Goal: Communication & Community: Ask a question

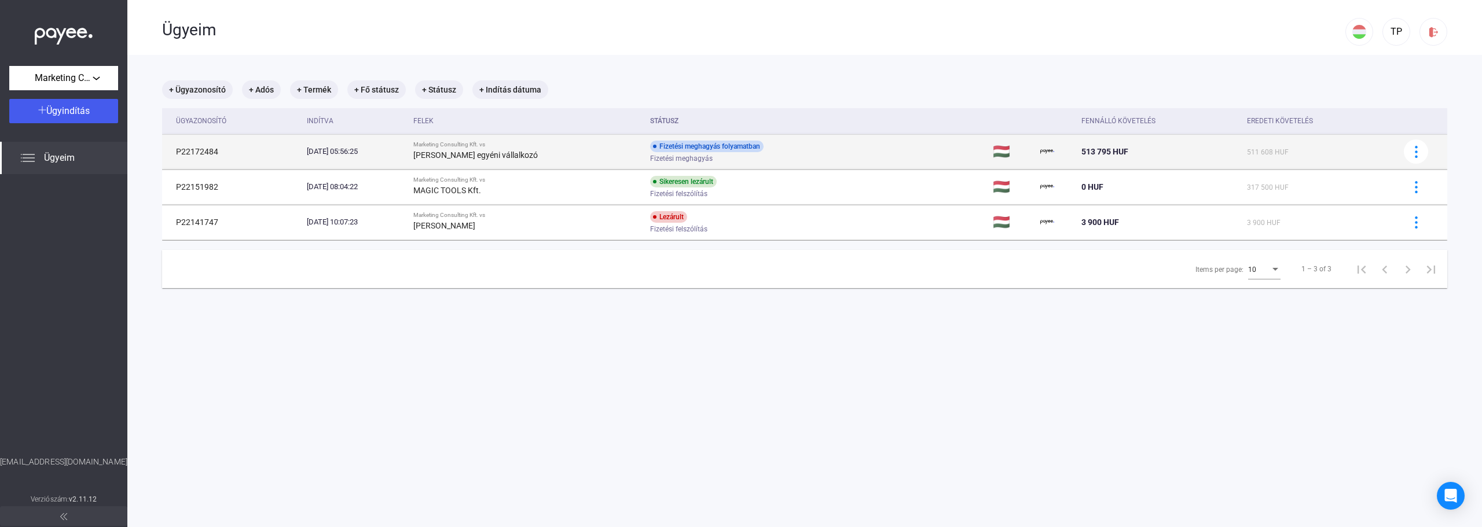
click at [351, 151] on div "[DATE] 05:56:25" at bounding box center [355, 152] width 97 height 12
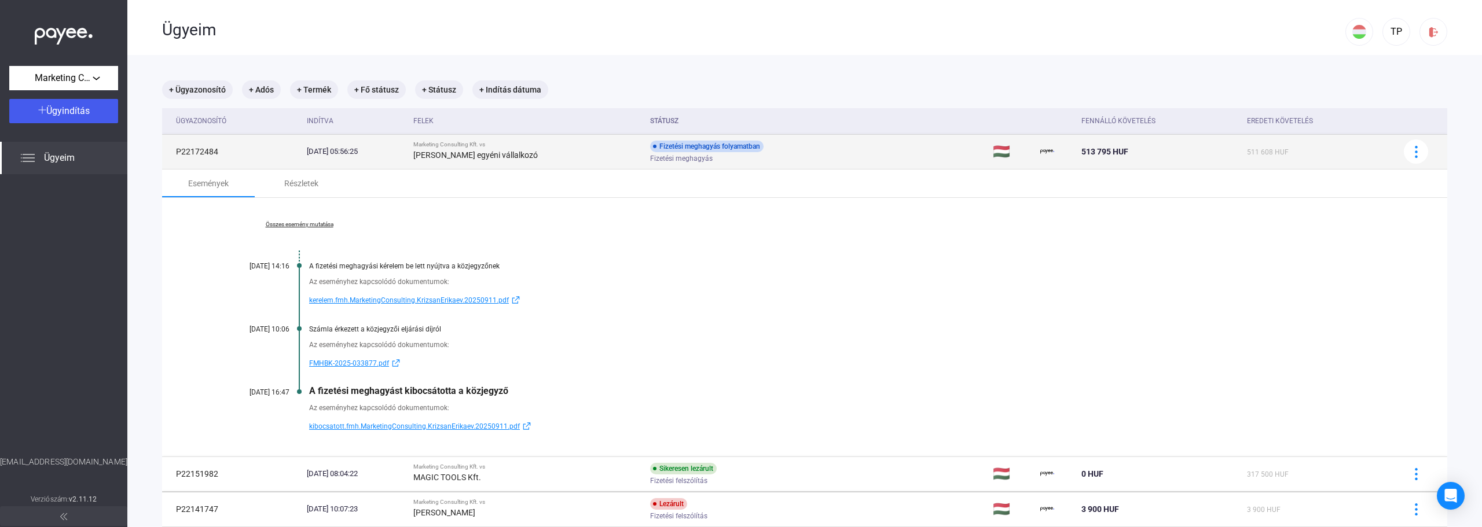
drag, startPoint x: 221, startPoint y: 149, endPoint x: 177, endPoint y: 153, distance: 44.2
click at [177, 153] on td "P22172484" at bounding box center [232, 151] width 140 height 35
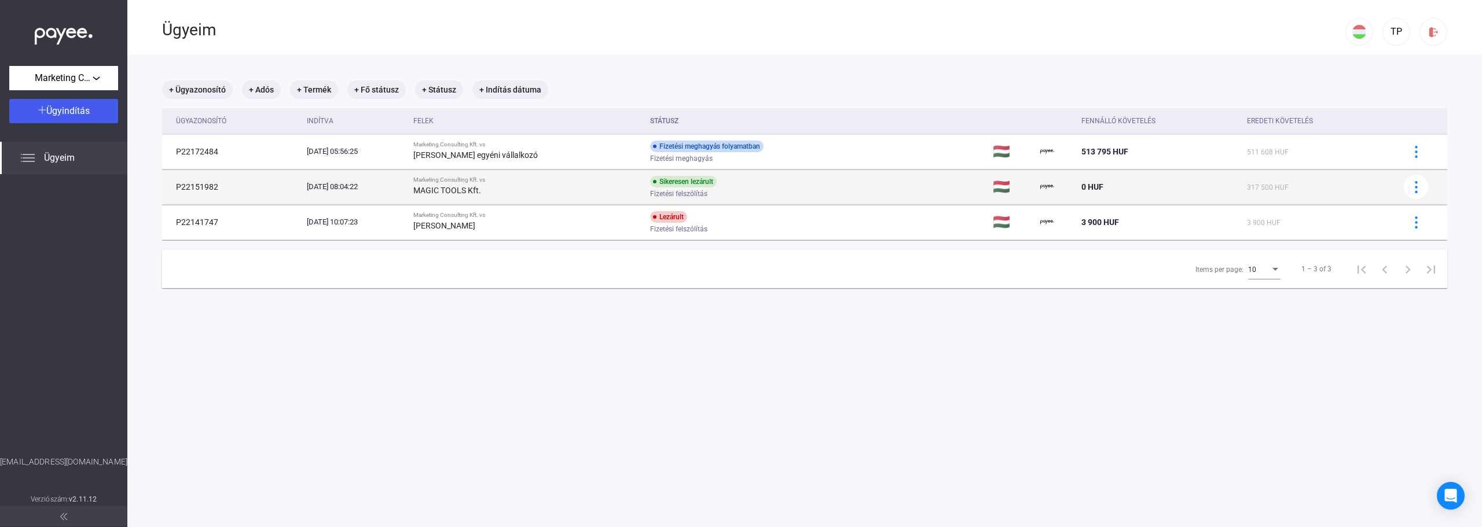
copy td "P22172484"
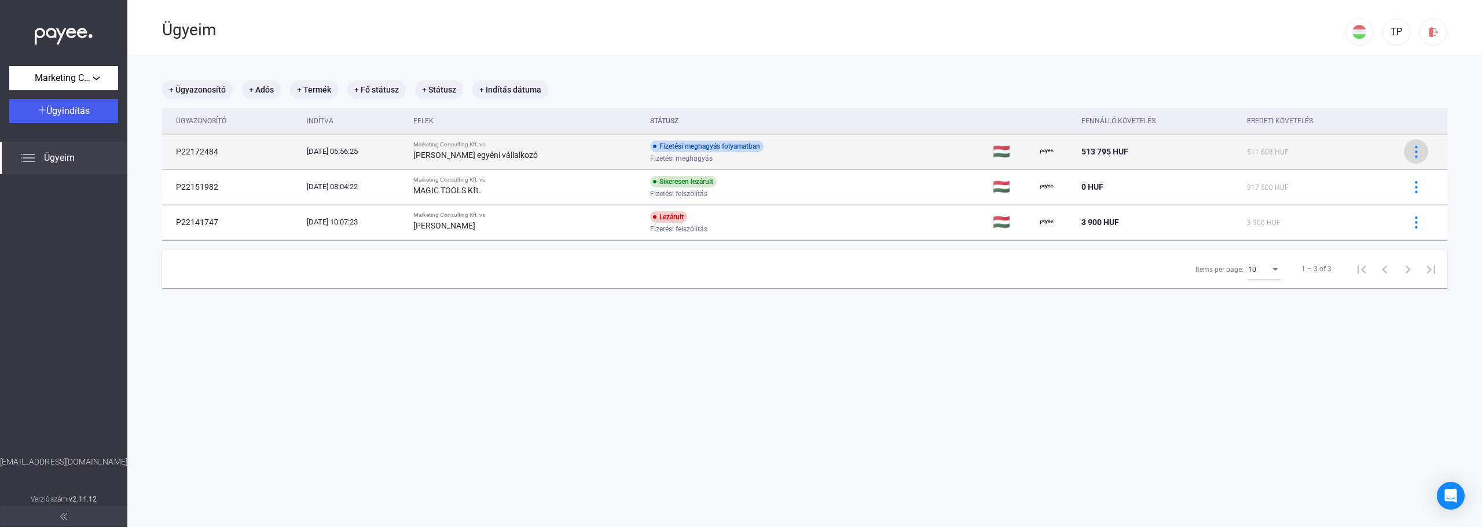
click at [1410, 152] on img at bounding box center [1416, 152] width 12 height 12
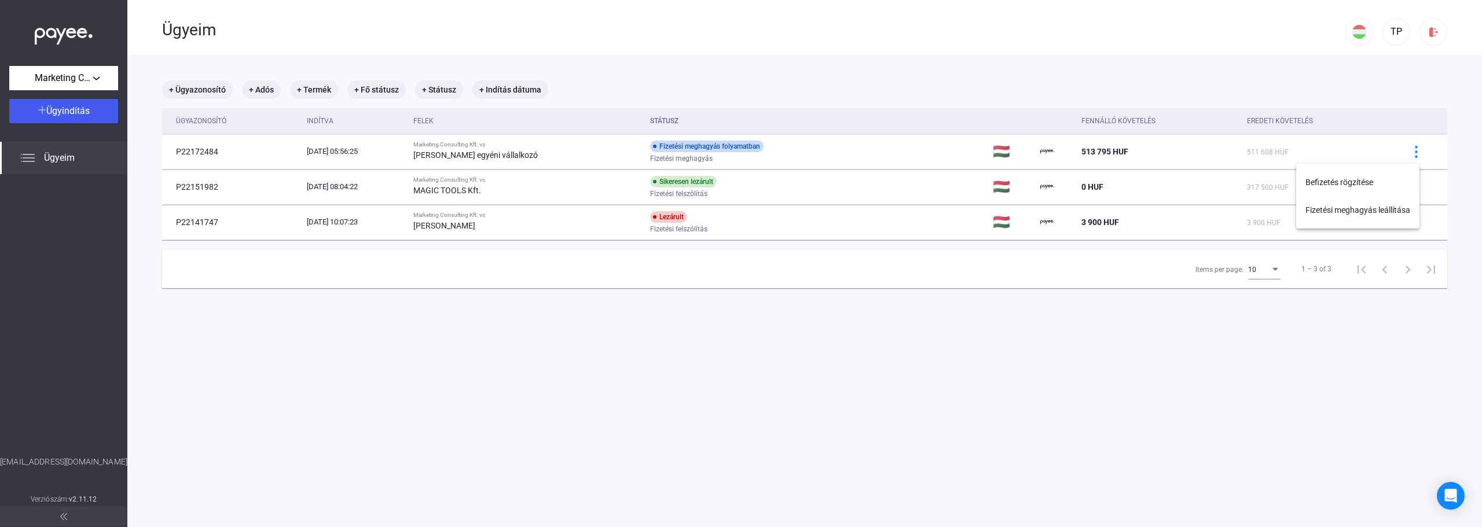
click at [1090, 67] on div at bounding box center [741, 263] width 1482 height 527
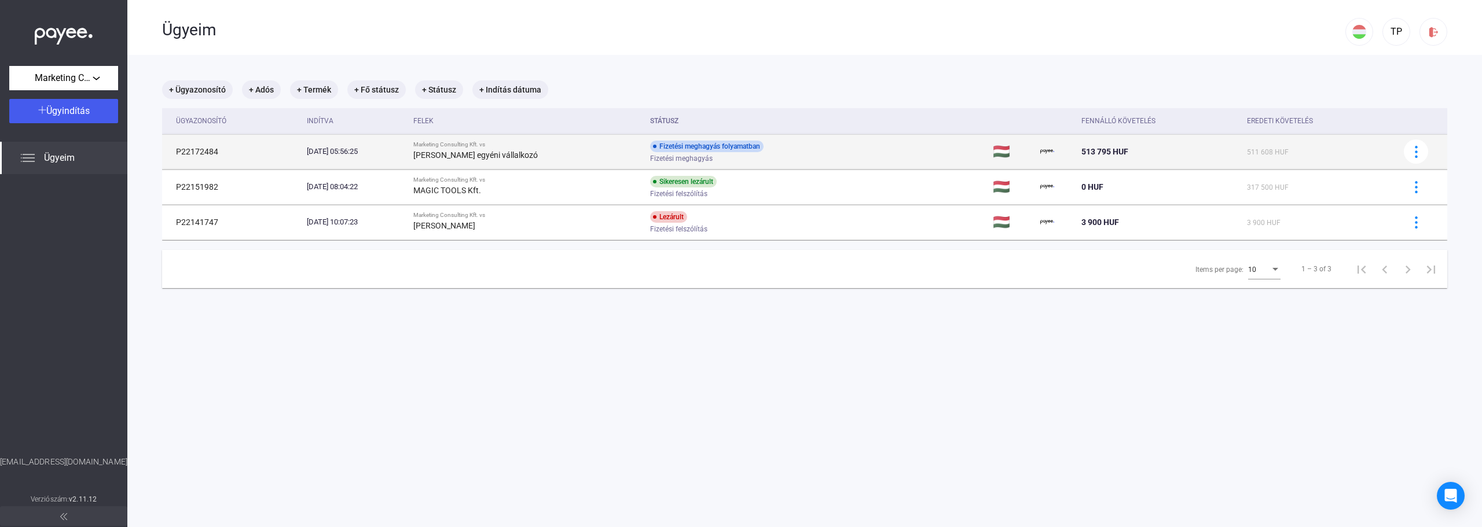
click at [197, 153] on td "P22172484" at bounding box center [232, 151] width 140 height 35
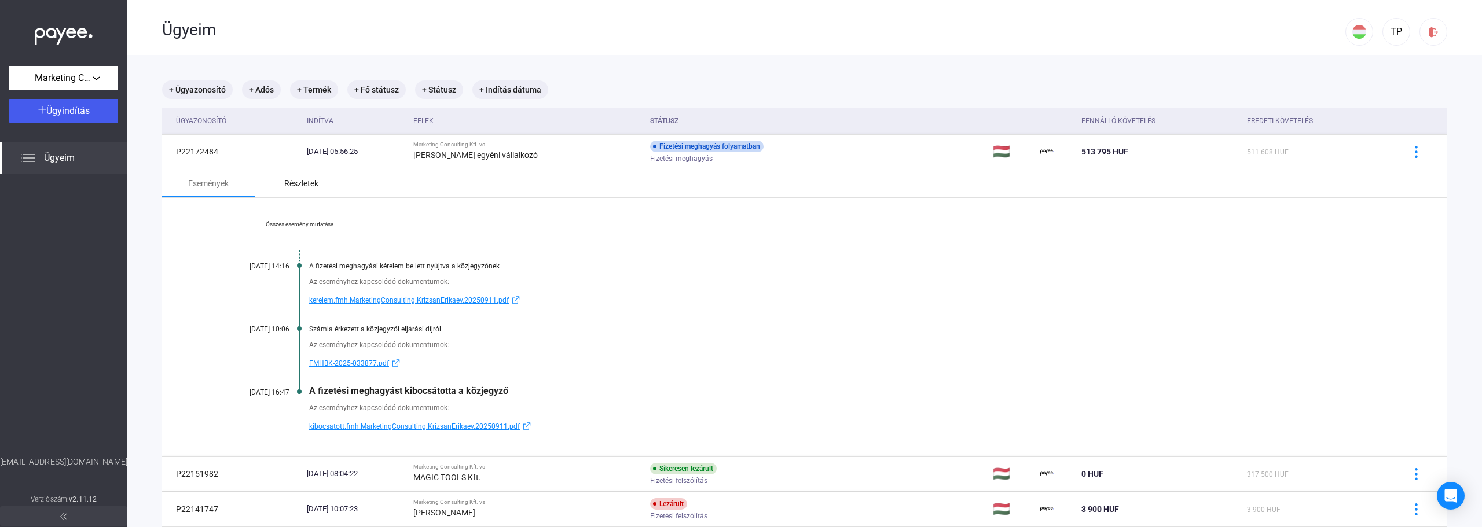
click at [309, 189] on div "Részletek" at bounding box center [301, 184] width 34 height 14
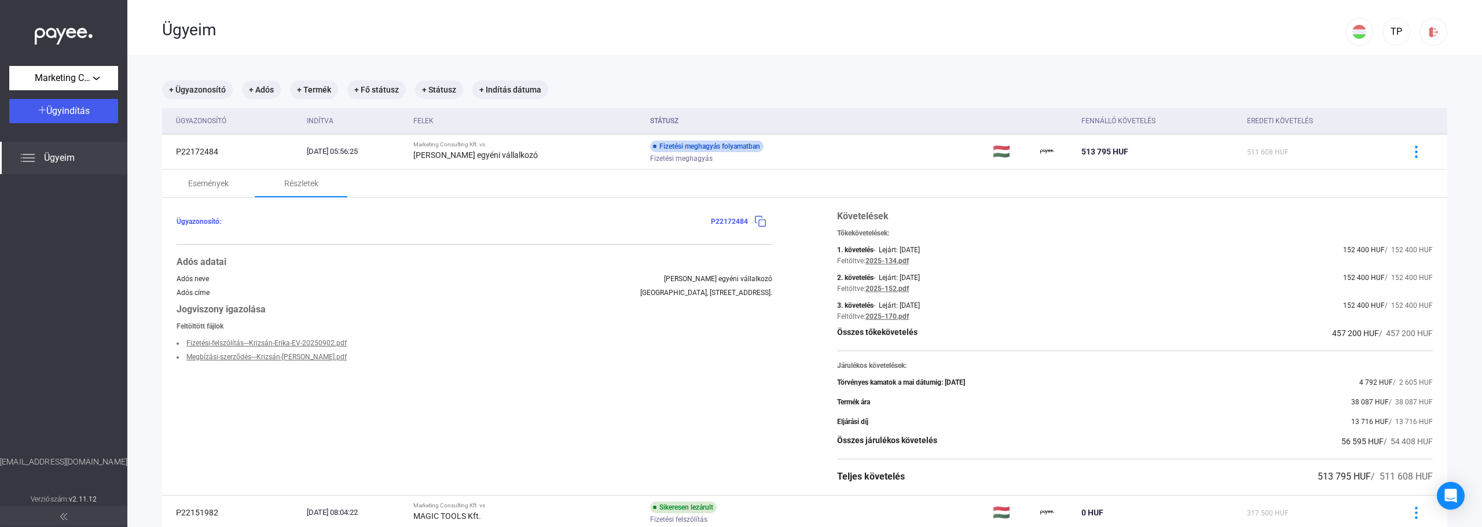
click at [757, 222] on img at bounding box center [760, 221] width 12 height 12
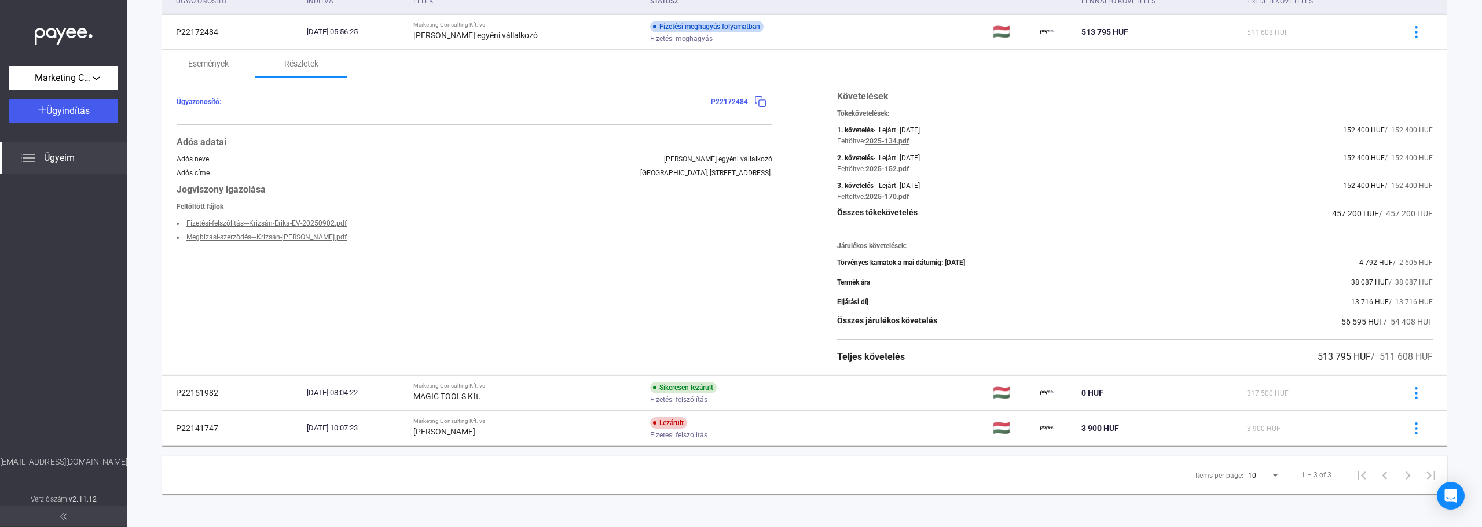
scroll to position [122, 0]
click at [1448, 490] on icon "Open Intercom Messenger" at bounding box center [1450, 496] width 13 height 15
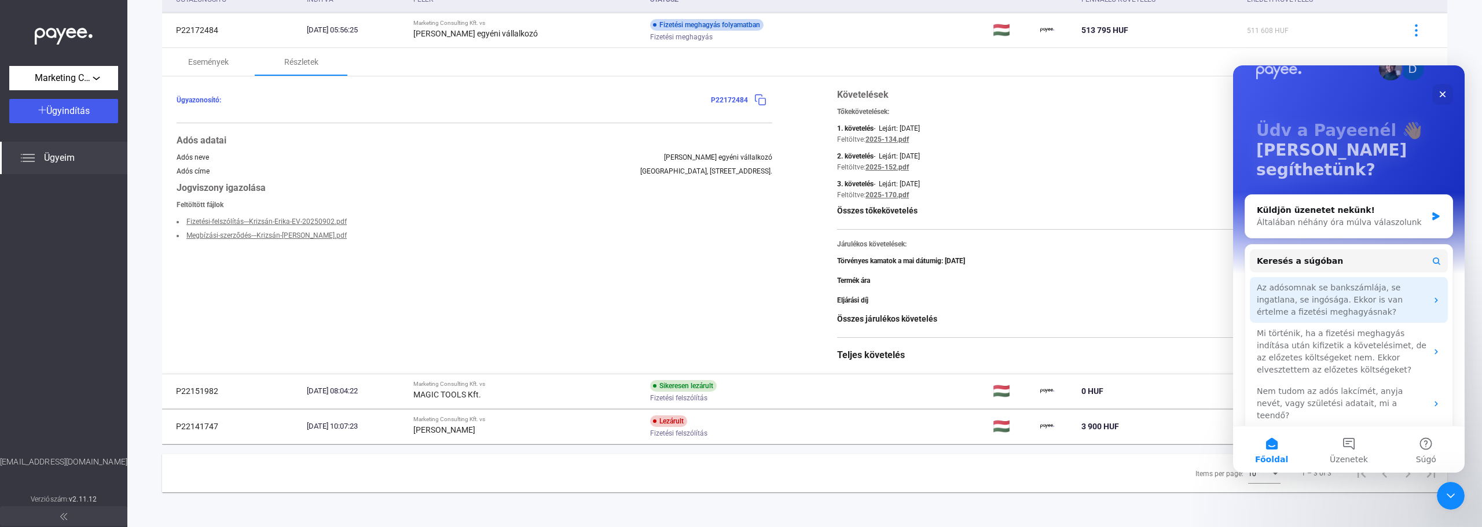
scroll to position [40, 0]
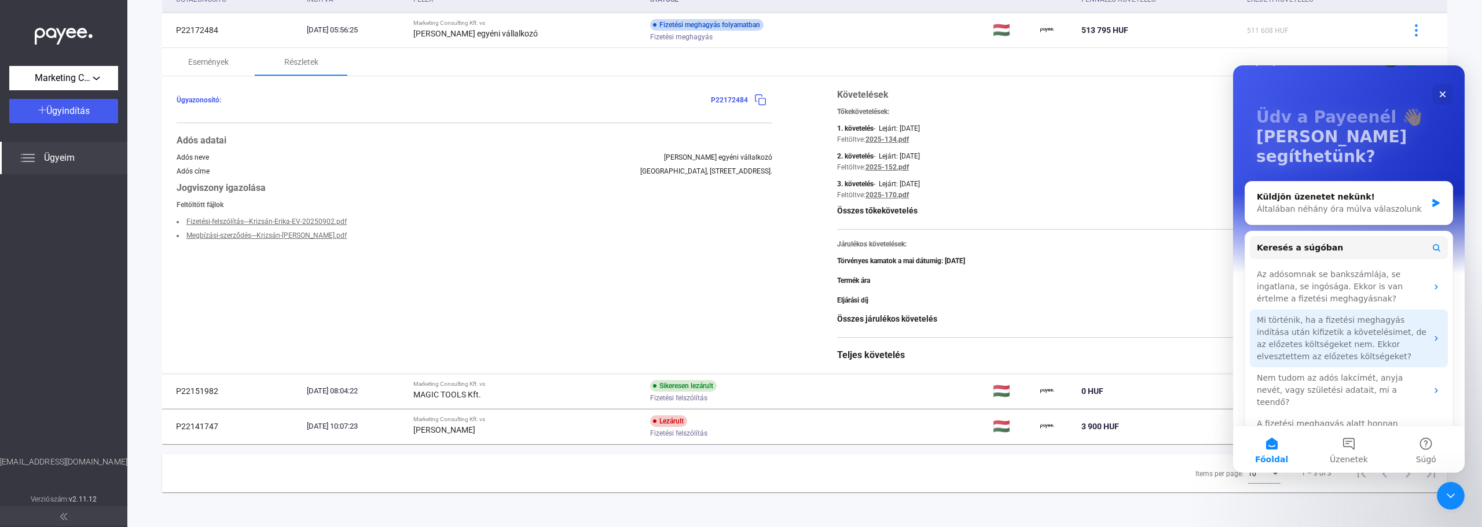
click at [1431, 334] on icon "Intercom messenger" at bounding box center [1435, 338] width 9 height 9
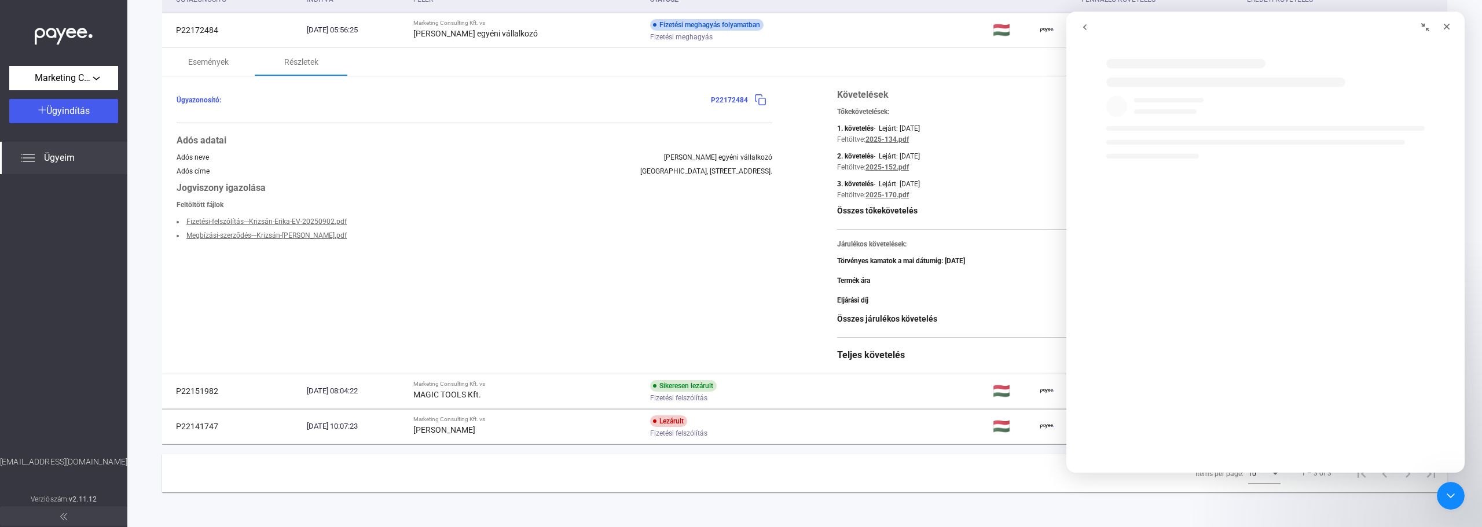
scroll to position [0, 0]
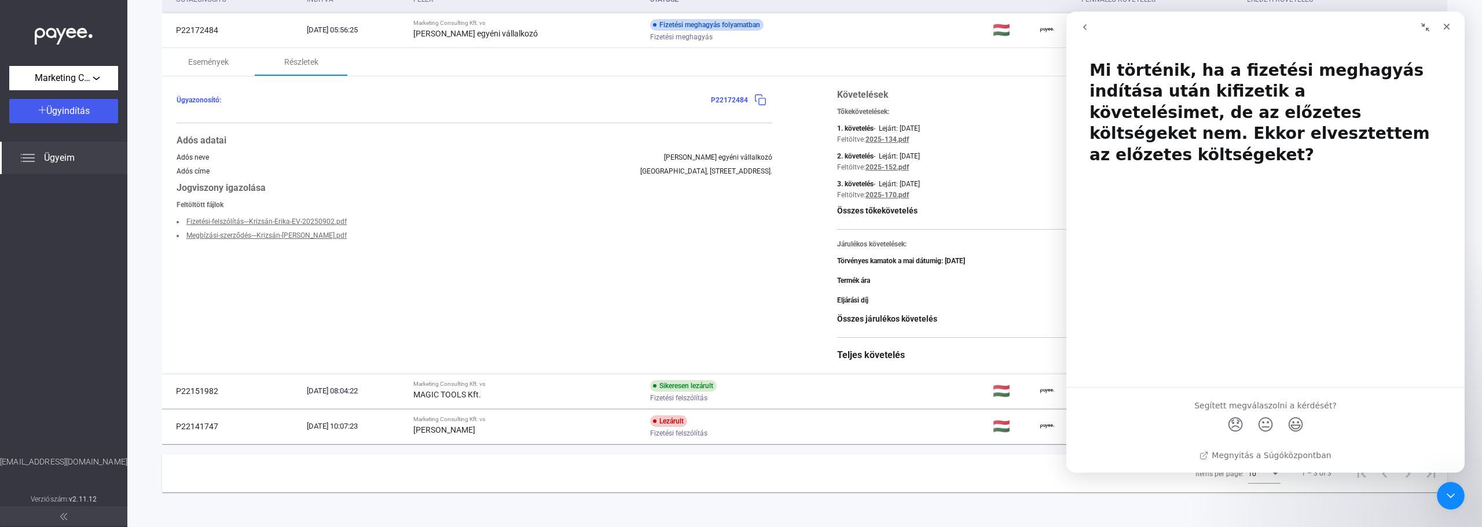
click at [1085, 24] on icon "go back" at bounding box center [1084, 27] width 9 height 9
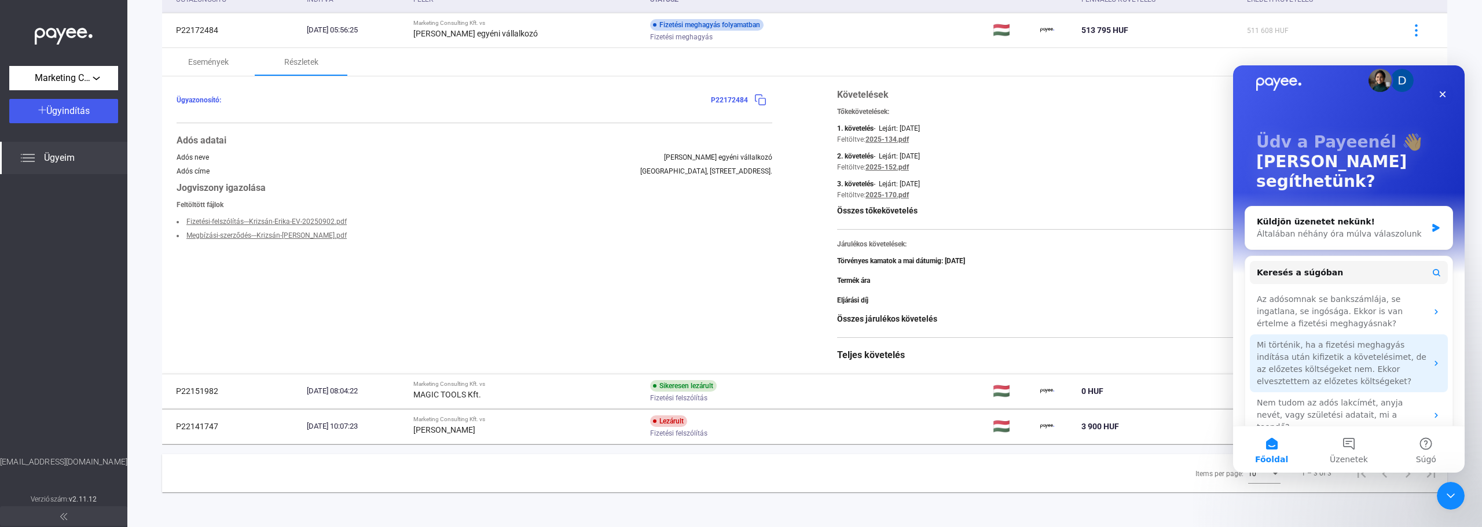
scroll to position [40, 0]
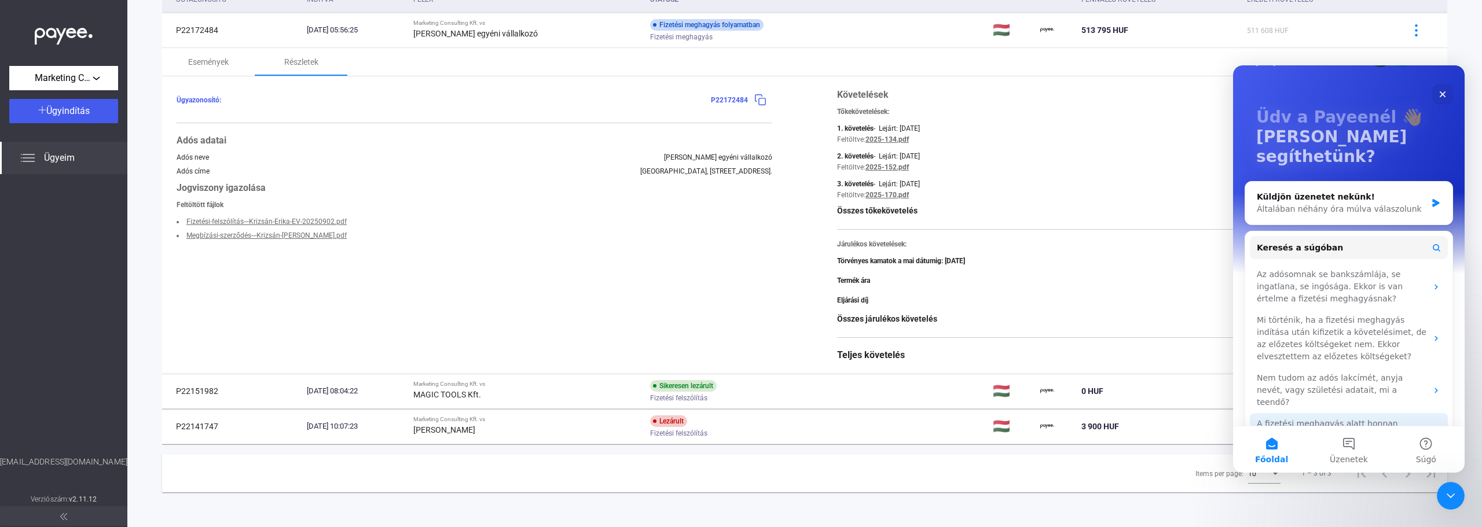
click at [1342, 418] on div "A fizetési meghagyás alatt honnan tudom, hogy hol tart az ügyem vagy van-e teen…" at bounding box center [1342, 436] width 170 height 36
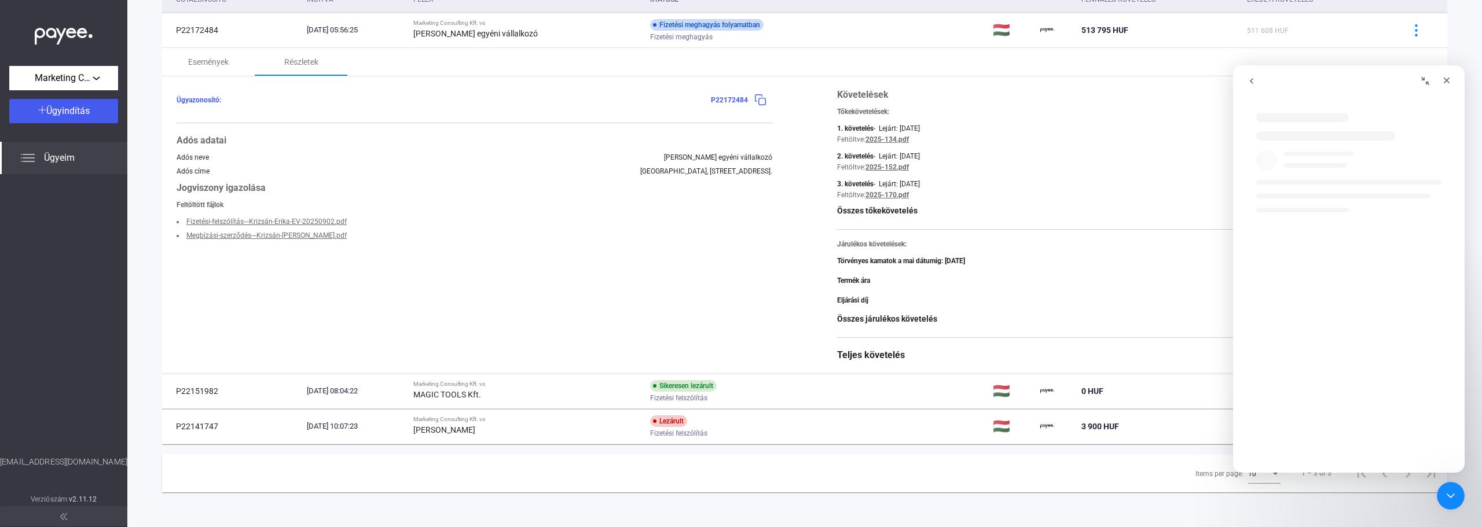
scroll to position [0, 0]
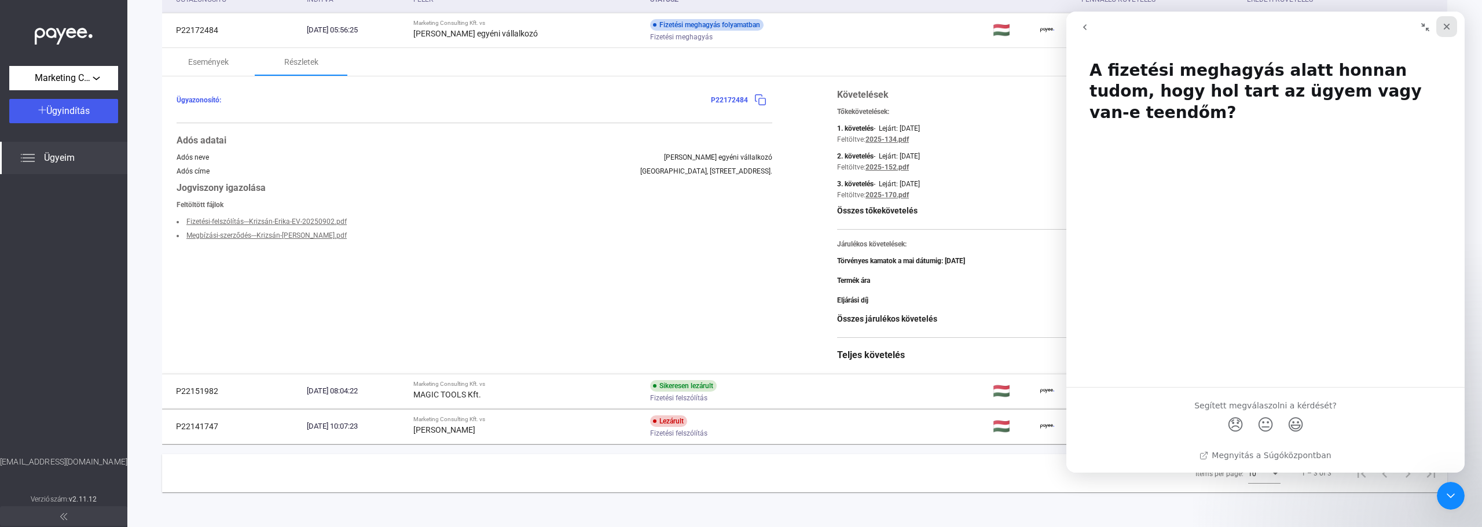
click at [1443, 26] on icon "Bezárás" at bounding box center [1446, 26] width 9 height 9
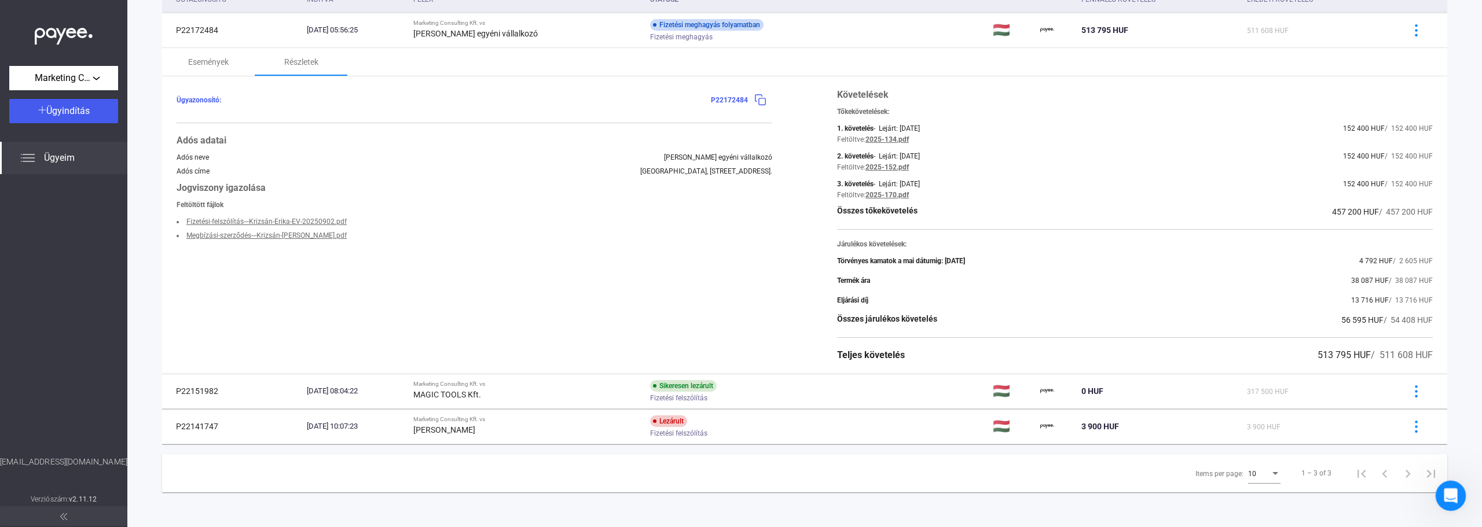
click at [1452, 495] on icon "Intercom üzenőfelület megnyitása" at bounding box center [1449, 494] width 19 height 19
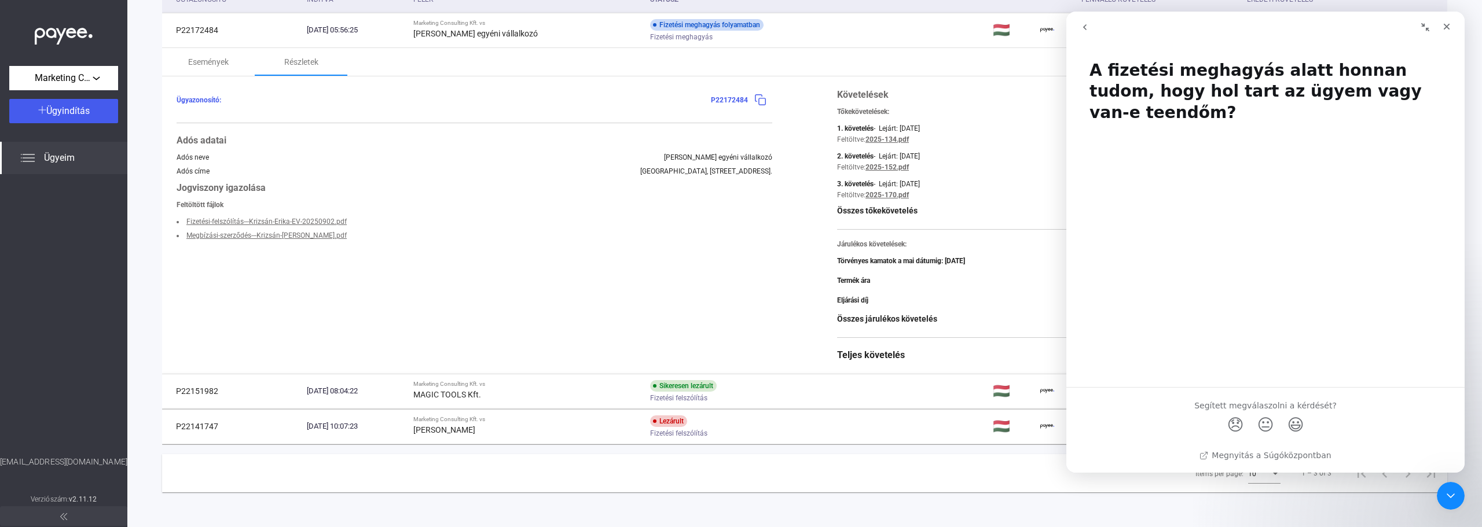
click at [1087, 28] on icon "go back" at bounding box center [1084, 27] width 9 height 9
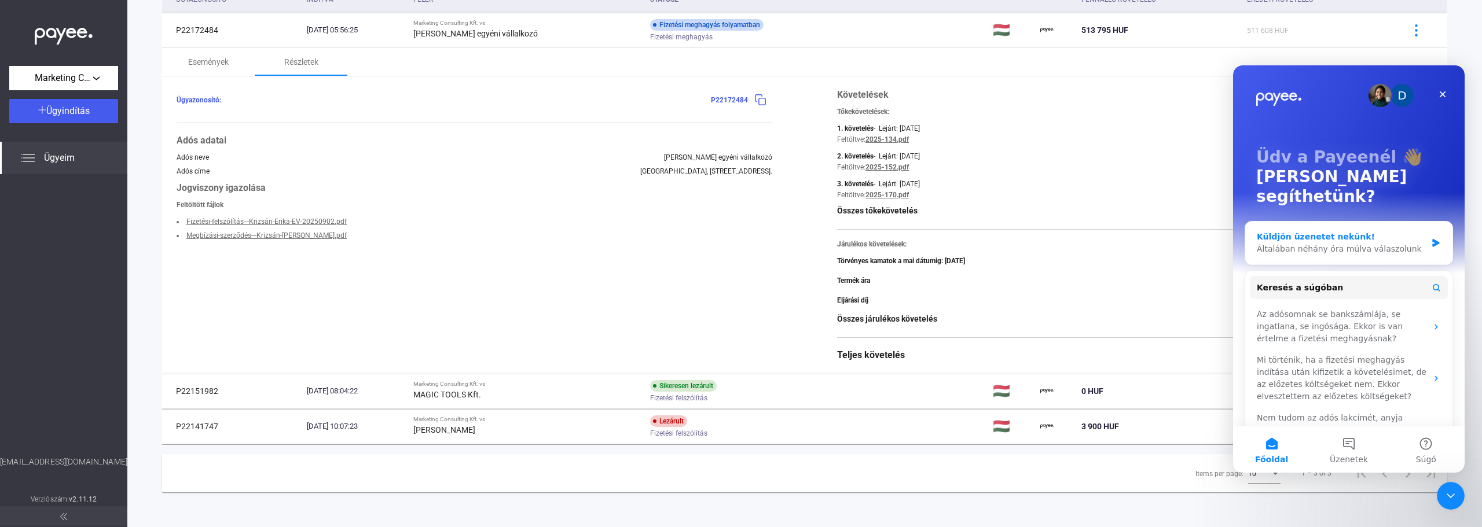
click at [1329, 243] on div "Általában néhány óra múlva válaszolunk" at bounding box center [1342, 249] width 170 height 12
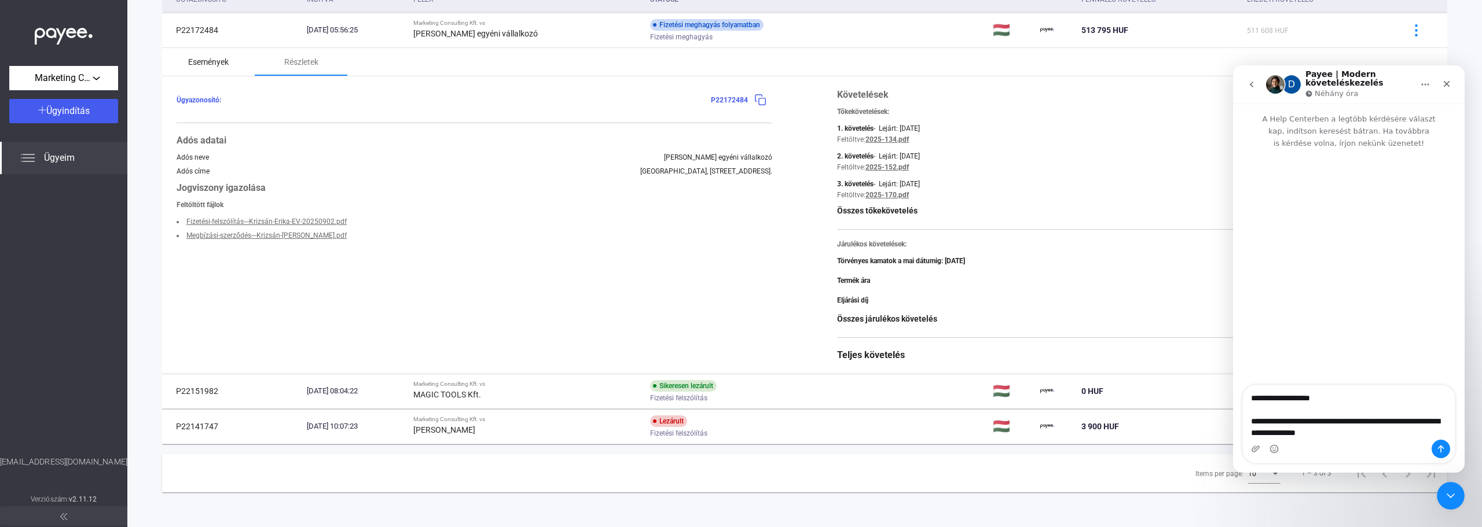
click at [224, 62] on div "Események" at bounding box center [208, 62] width 41 height 14
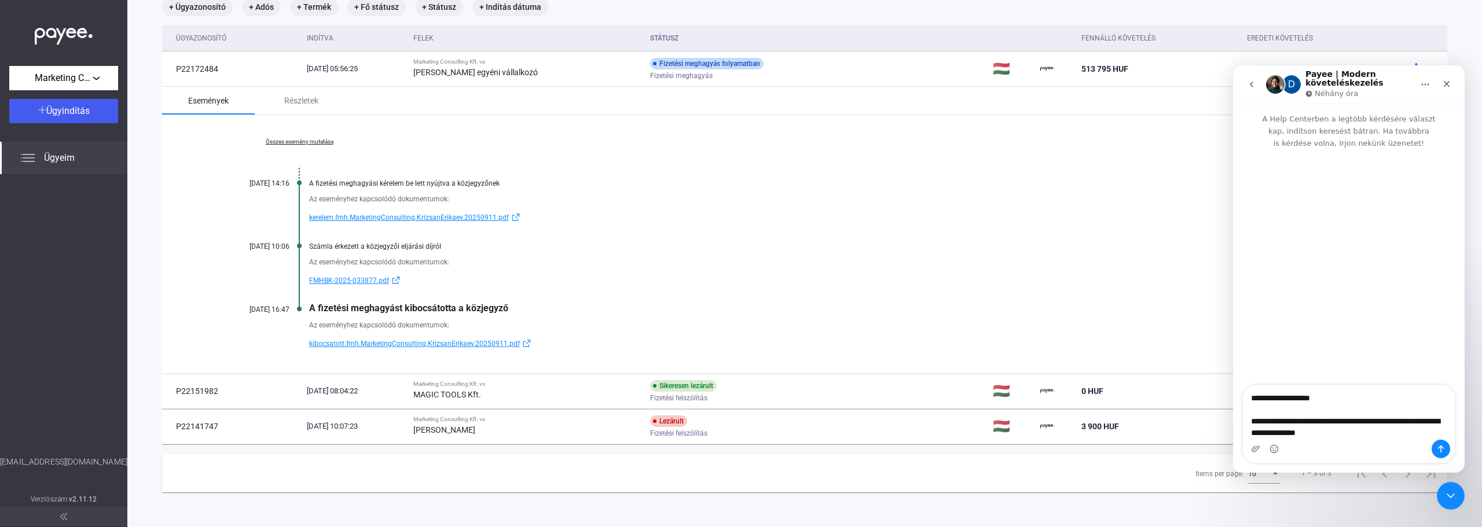
scroll to position [83, 0]
click at [1385, 431] on textarea "**********" at bounding box center [1349, 413] width 212 height 54
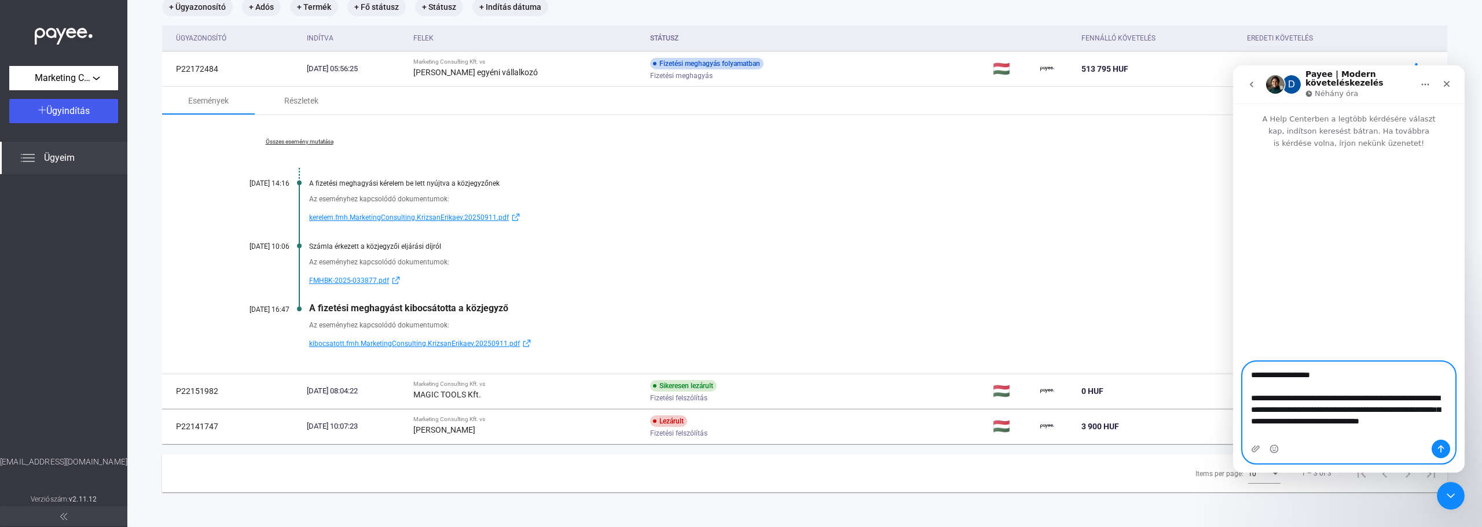
type textarea "**********"
click at [1443, 450] on icon "Üzenet küldése…" at bounding box center [1440, 449] width 9 height 9
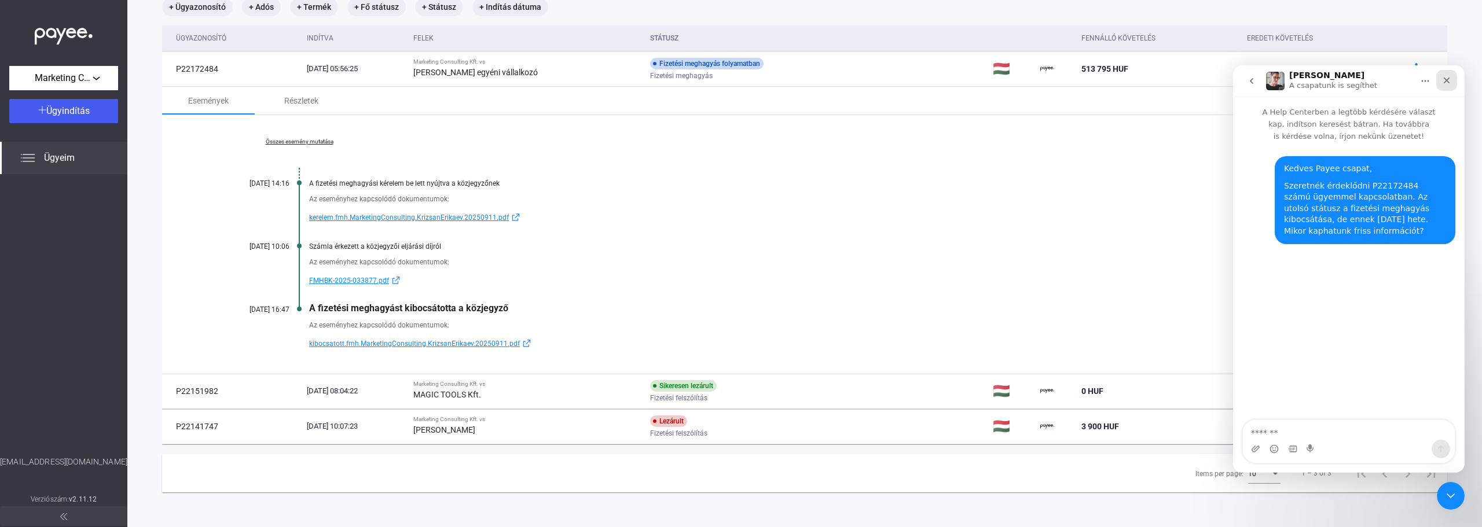
click at [1448, 83] on icon "Bezárás" at bounding box center [1447, 81] width 6 height 6
